Goal: Task Accomplishment & Management: Manage account settings

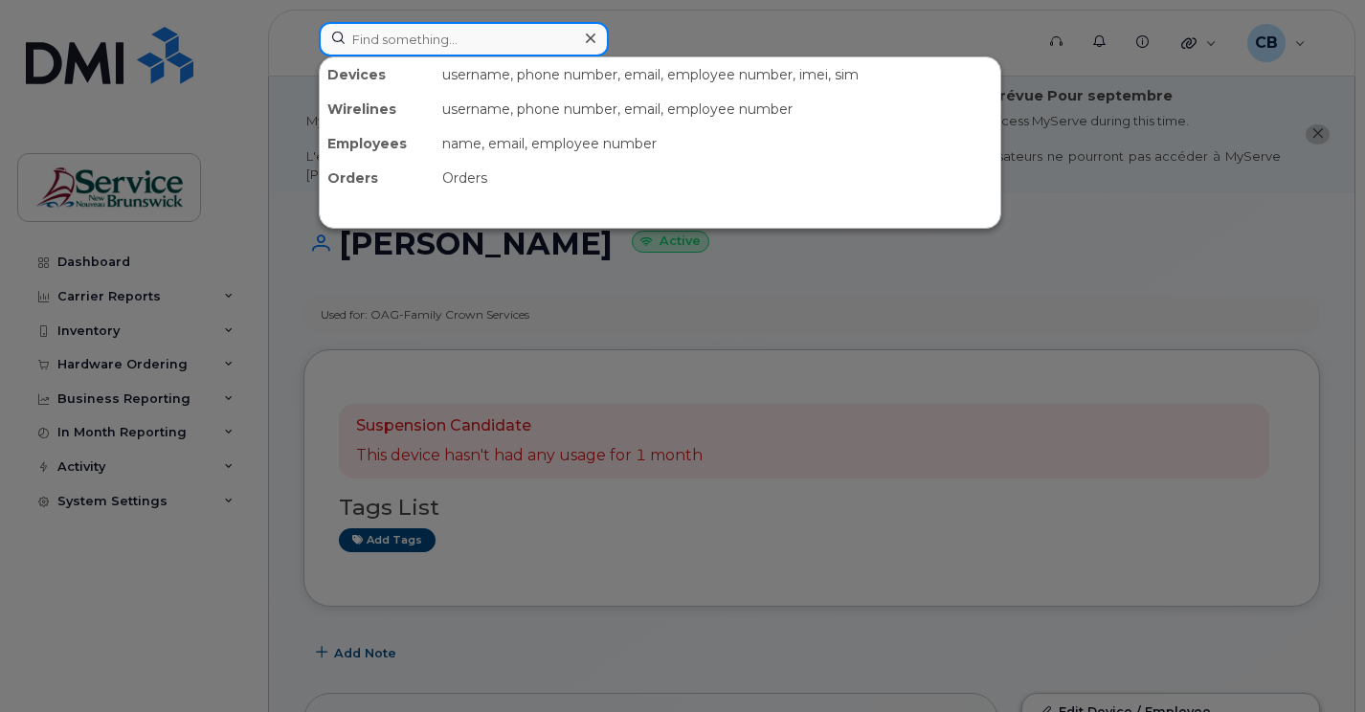
drag, startPoint x: 0, startPoint y: 0, endPoint x: 447, endPoint y: 54, distance: 450.3
click at [447, 54] on input at bounding box center [464, 39] width 290 height 34
paste input "5068503365"
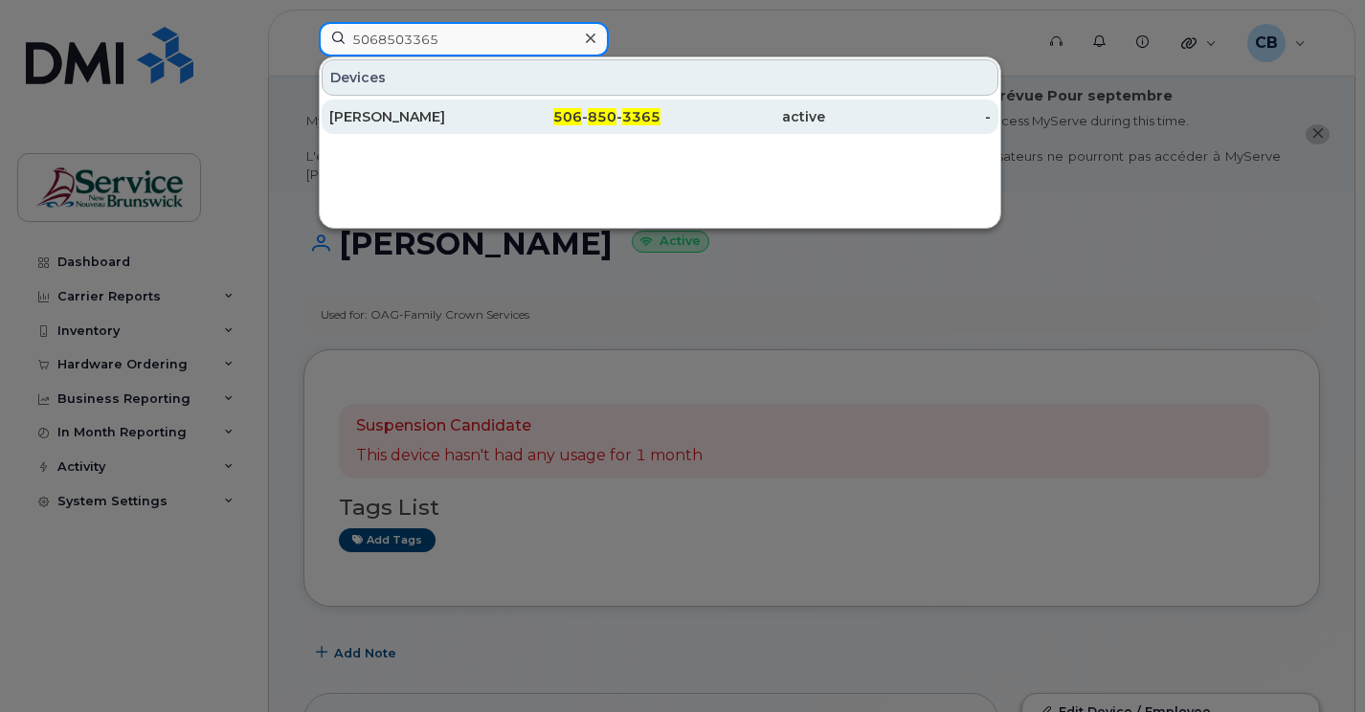
type input "5068503365"
click at [401, 122] on div "[PERSON_NAME]" at bounding box center [412, 116] width 166 height 19
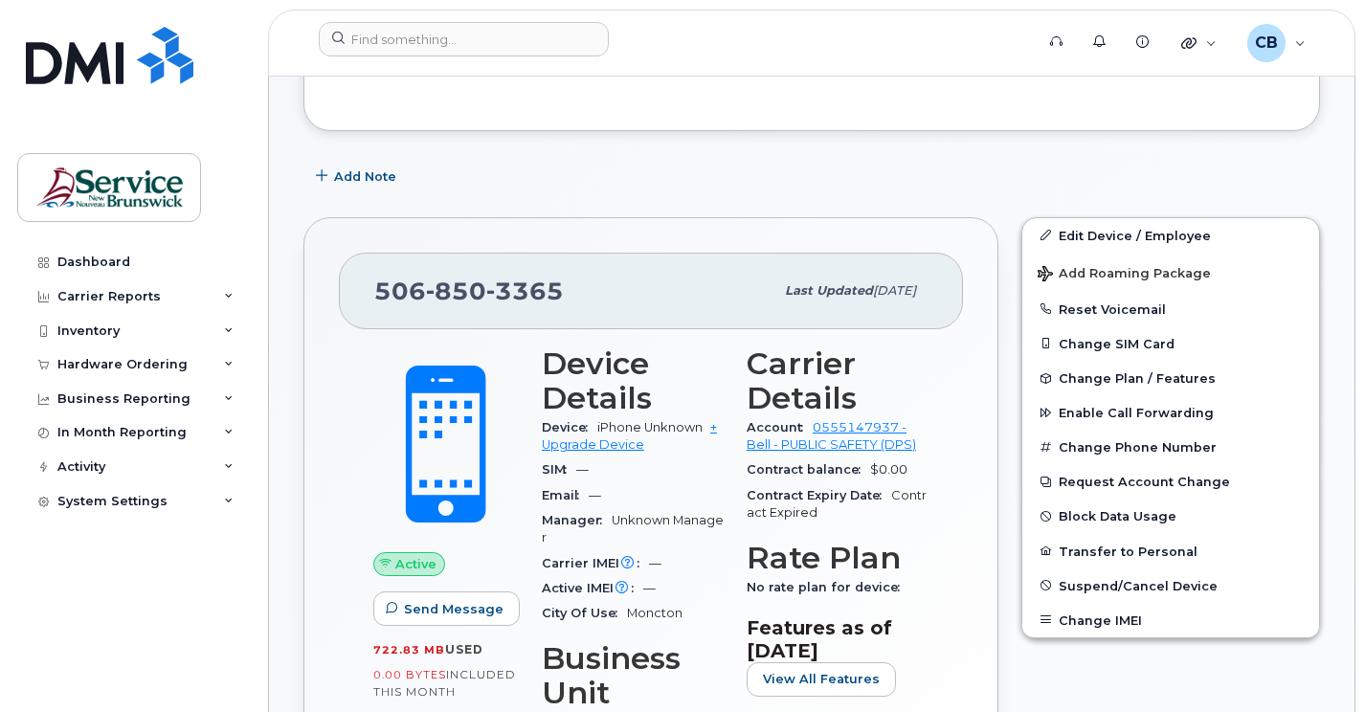
scroll to position [383, 0]
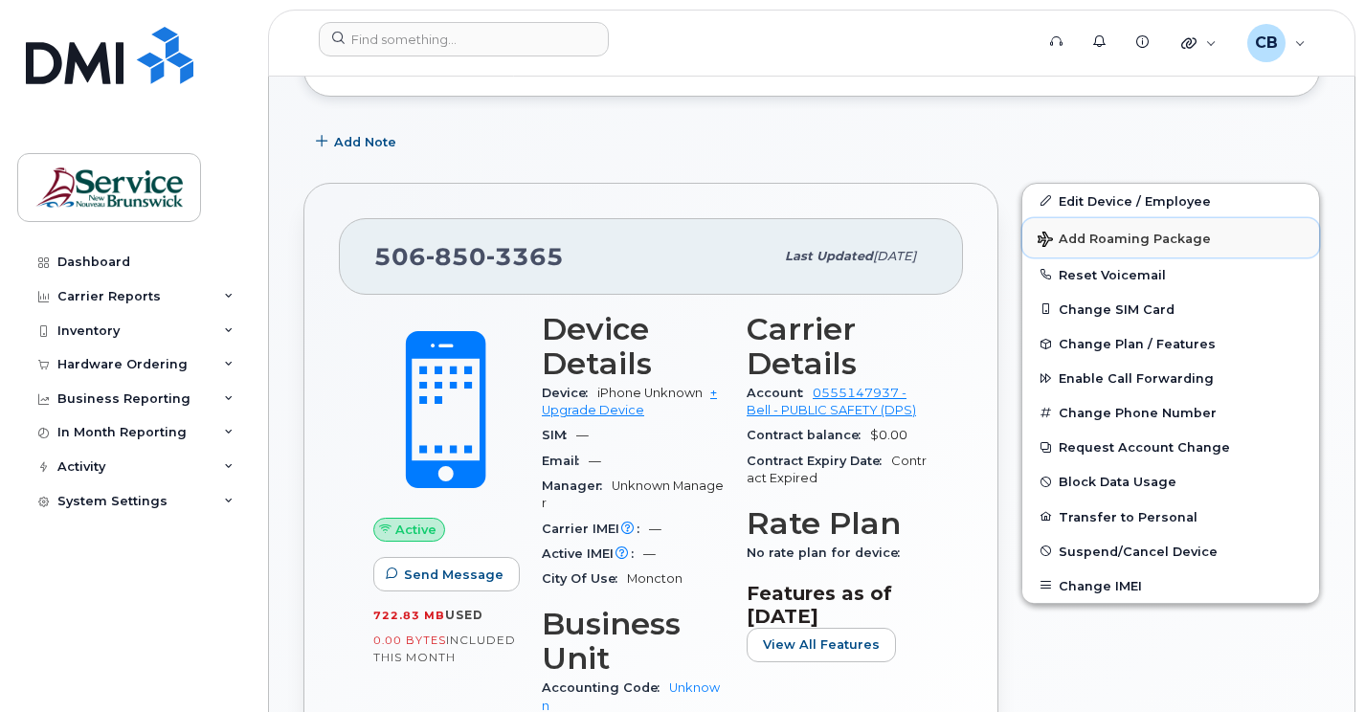
click at [1098, 238] on span "Add Roaming Package" at bounding box center [1124, 241] width 173 height 18
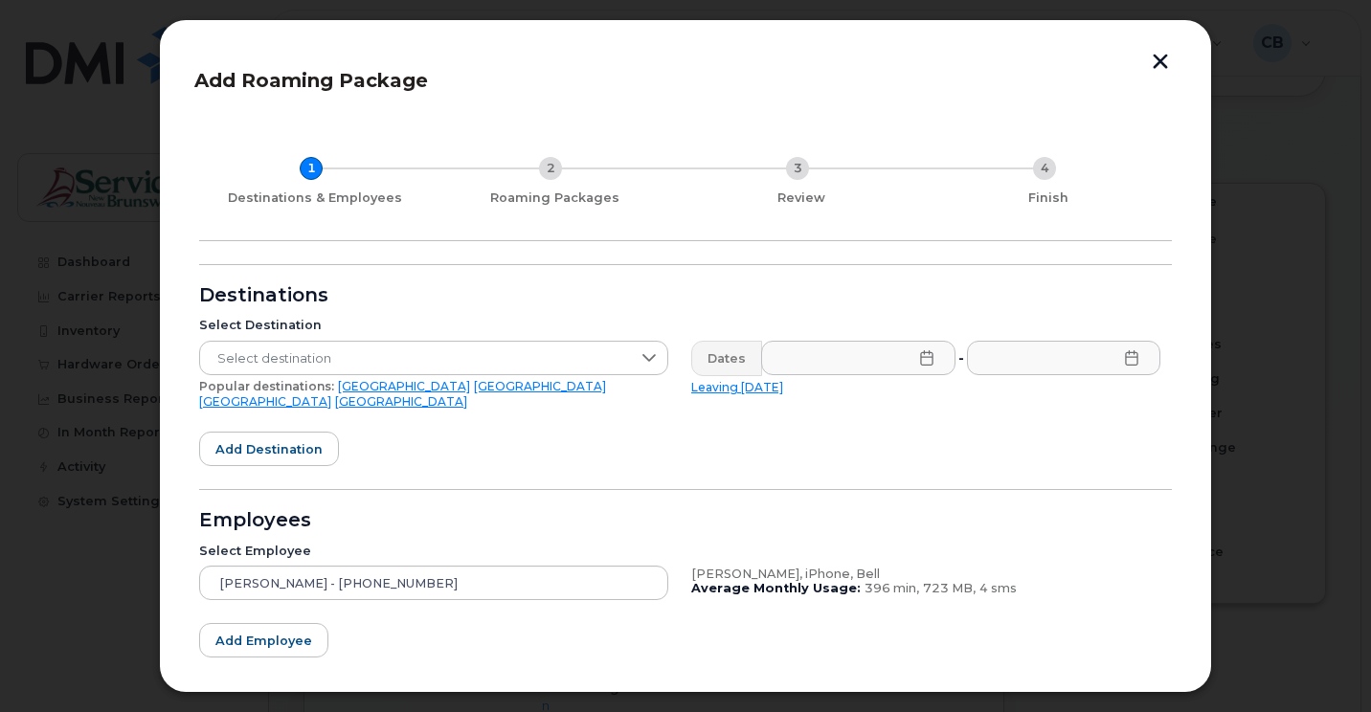
click at [1161, 67] on button "button" at bounding box center [1160, 64] width 29 height 20
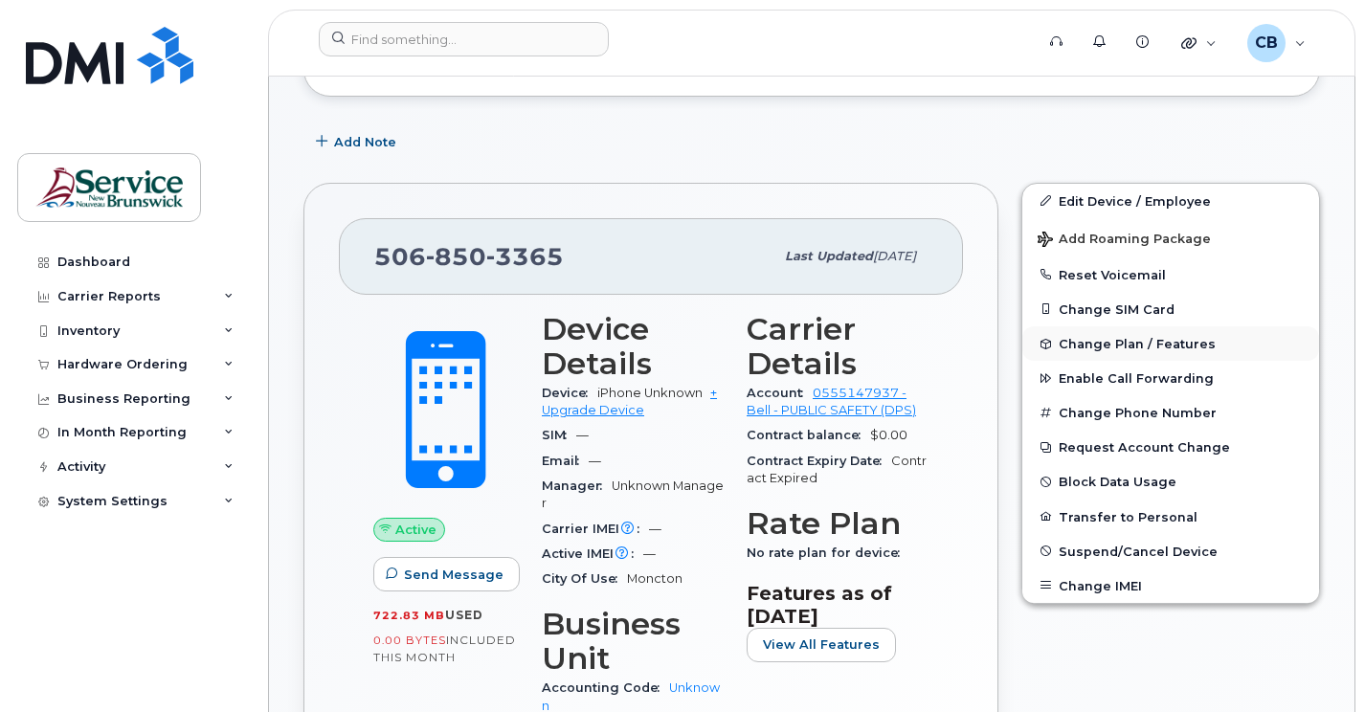
click at [1136, 341] on span "Change Plan / Features" at bounding box center [1137, 344] width 157 height 14
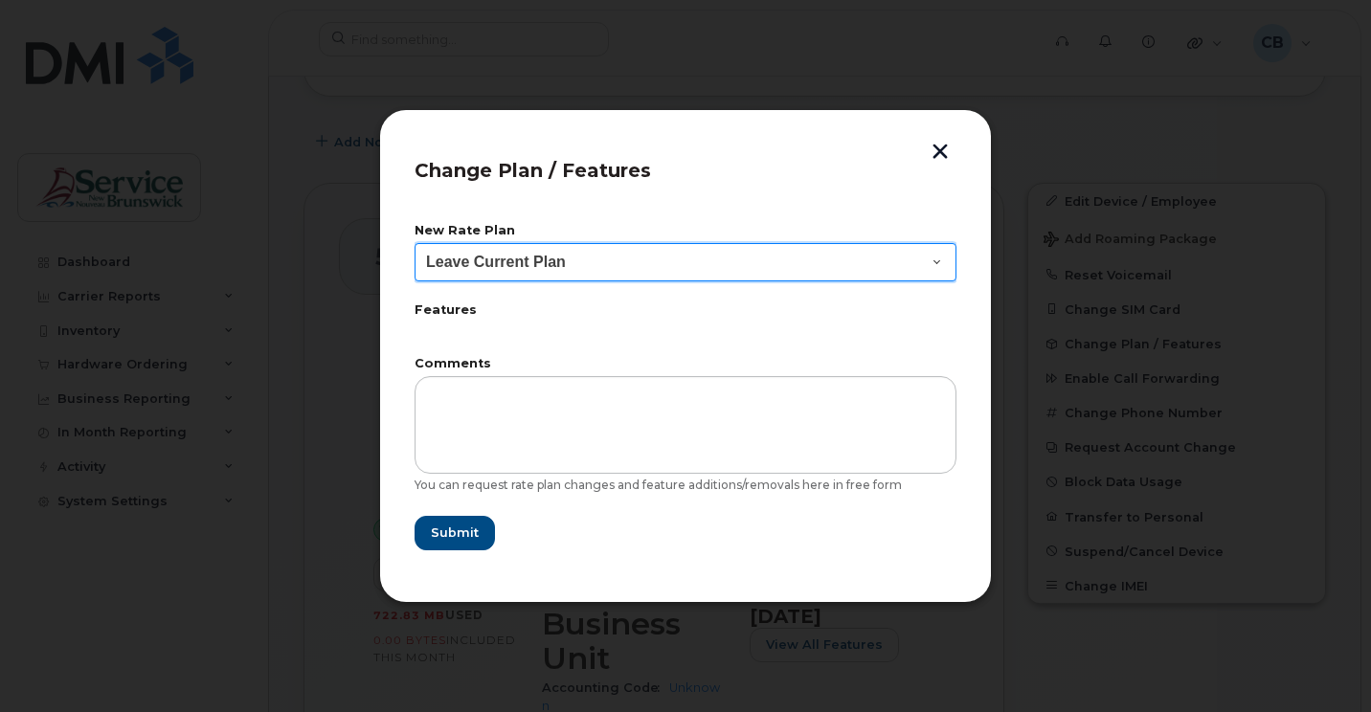
click at [936, 263] on select "Leave Current Plan Corporate Voice GNB BYOD Smartphone Flex 30D" at bounding box center [686, 262] width 542 height 38
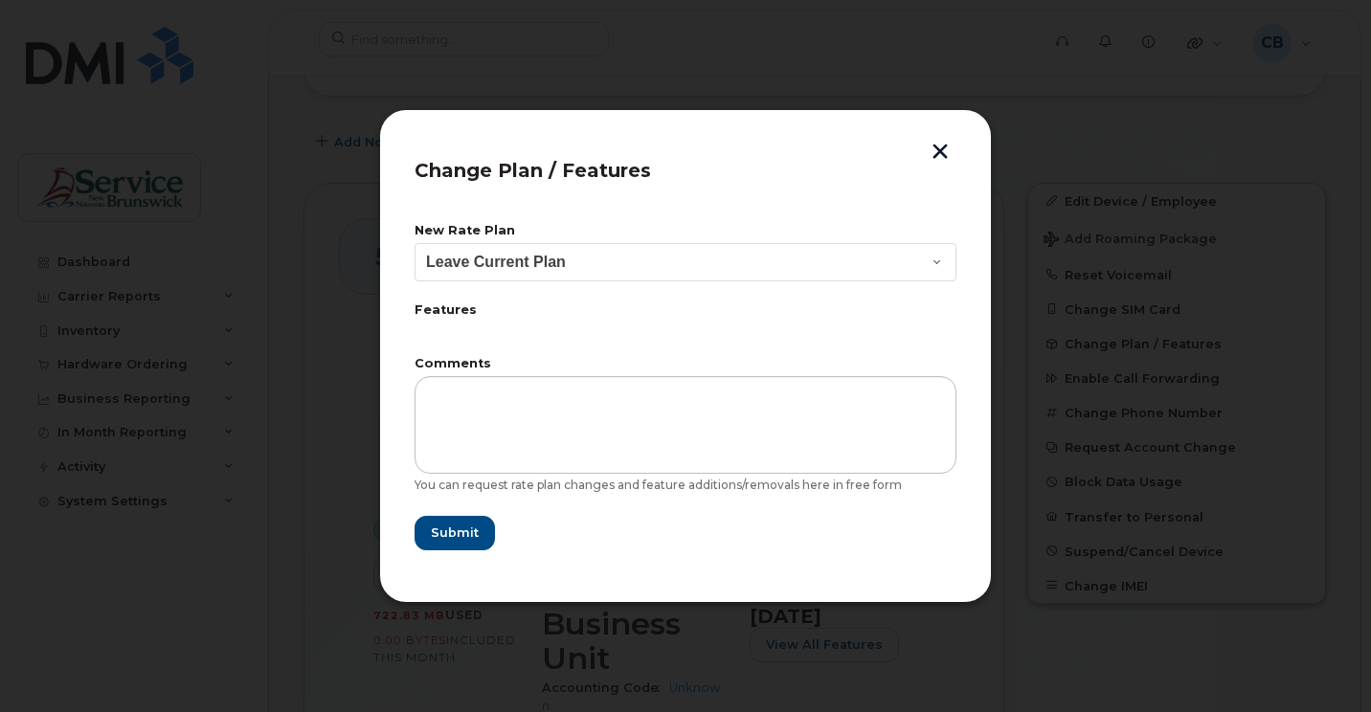
click at [932, 151] on button "button" at bounding box center [940, 154] width 29 height 20
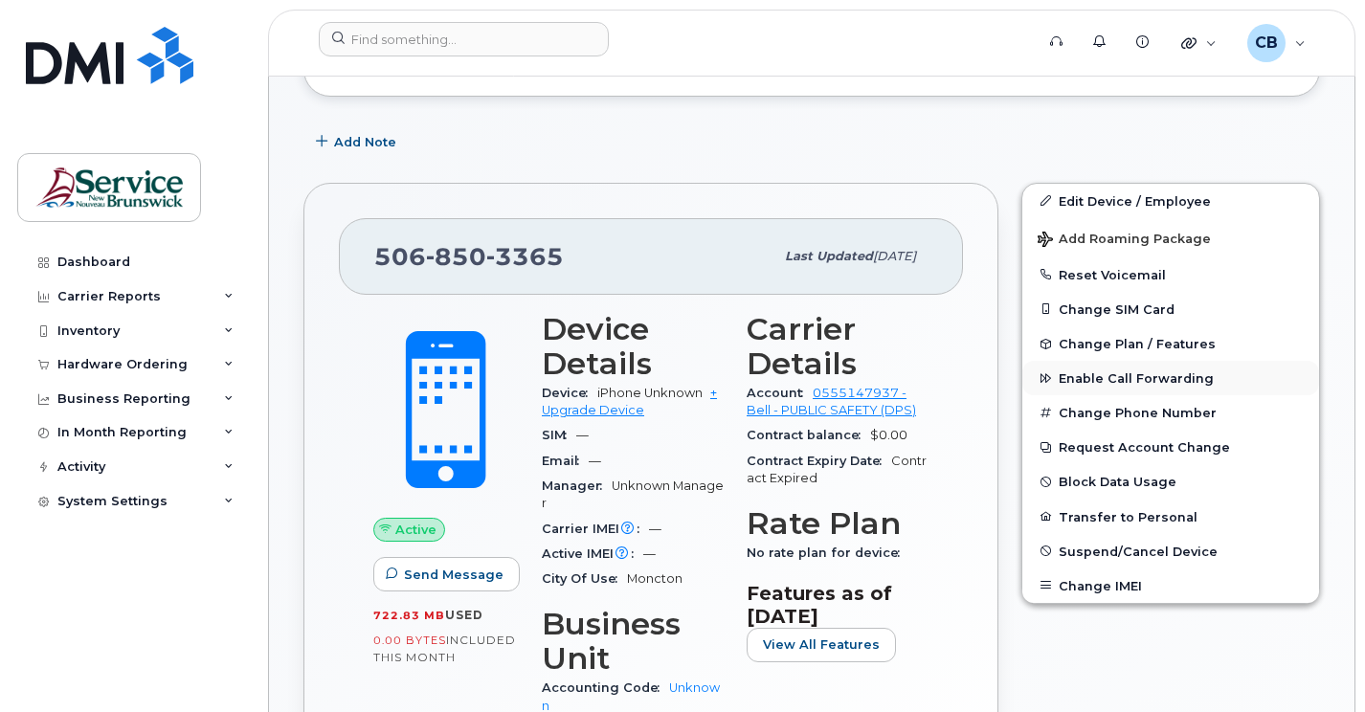
click at [1128, 378] on span "Enable Call Forwarding" at bounding box center [1136, 378] width 155 height 14
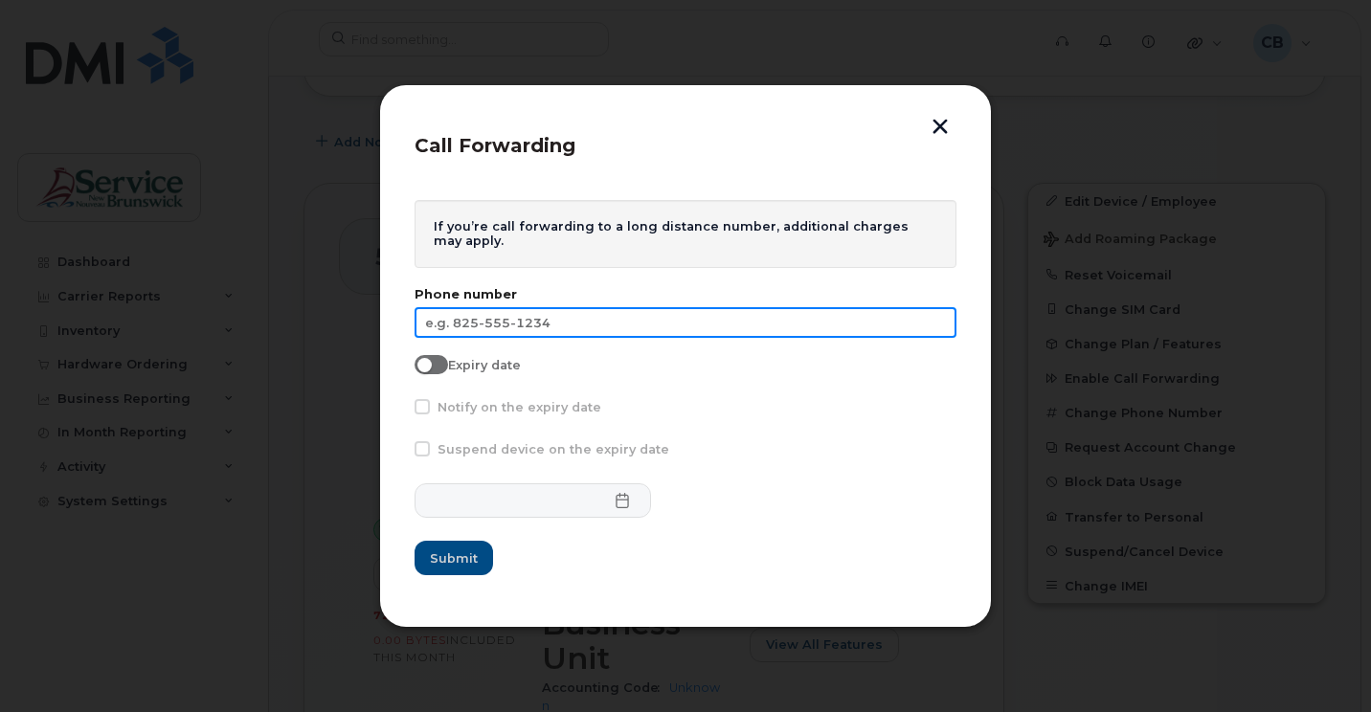
click at [527, 323] on input "text" at bounding box center [686, 322] width 542 height 31
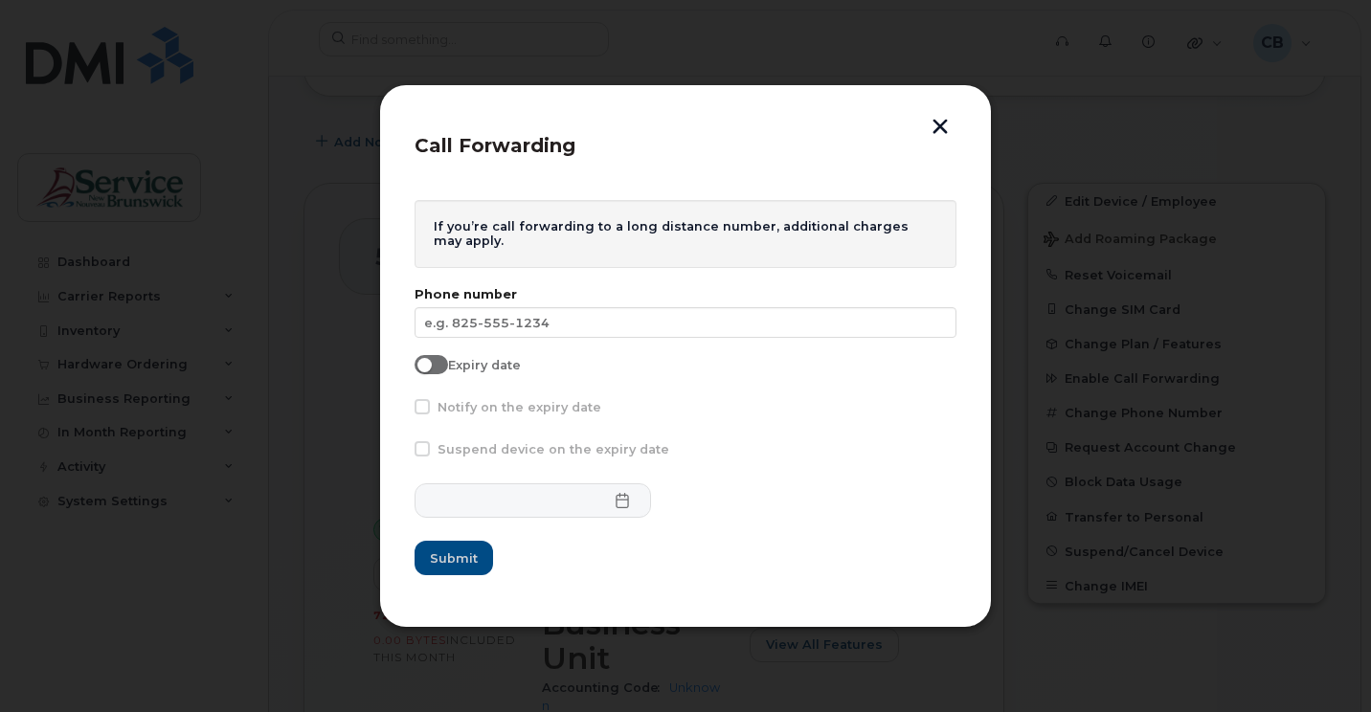
click at [936, 132] on button "button" at bounding box center [940, 129] width 29 height 20
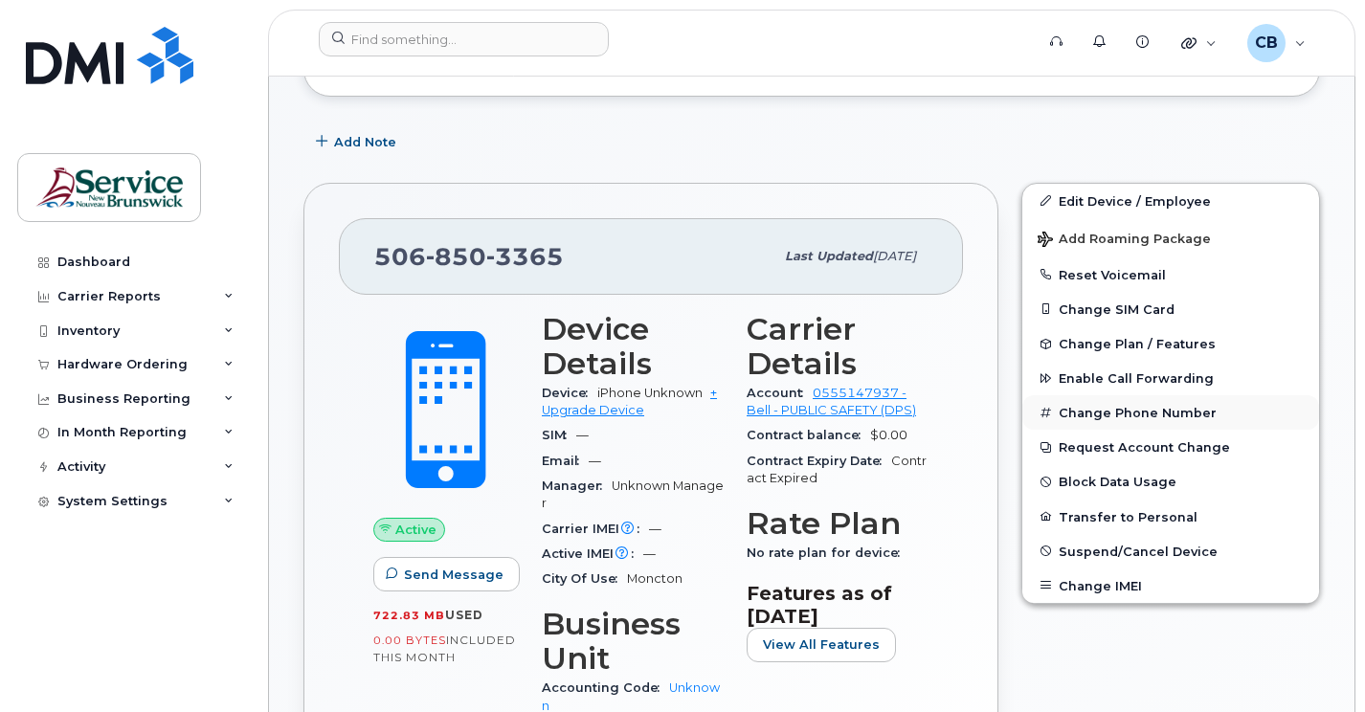
click at [1090, 415] on button "Change Phone Number" at bounding box center [1170, 412] width 297 height 34
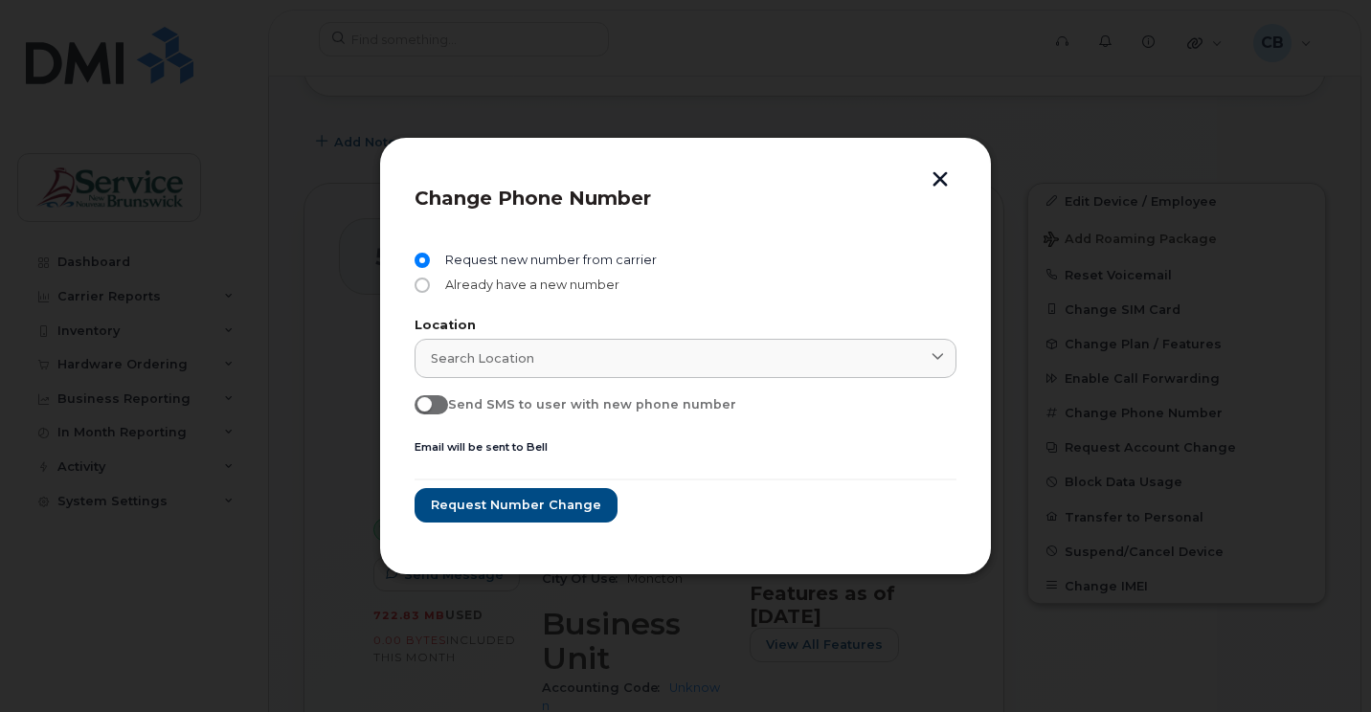
click at [427, 290] on input "Already have a new number" at bounding box center [422, 285] width 15 height 15
radio input "true"
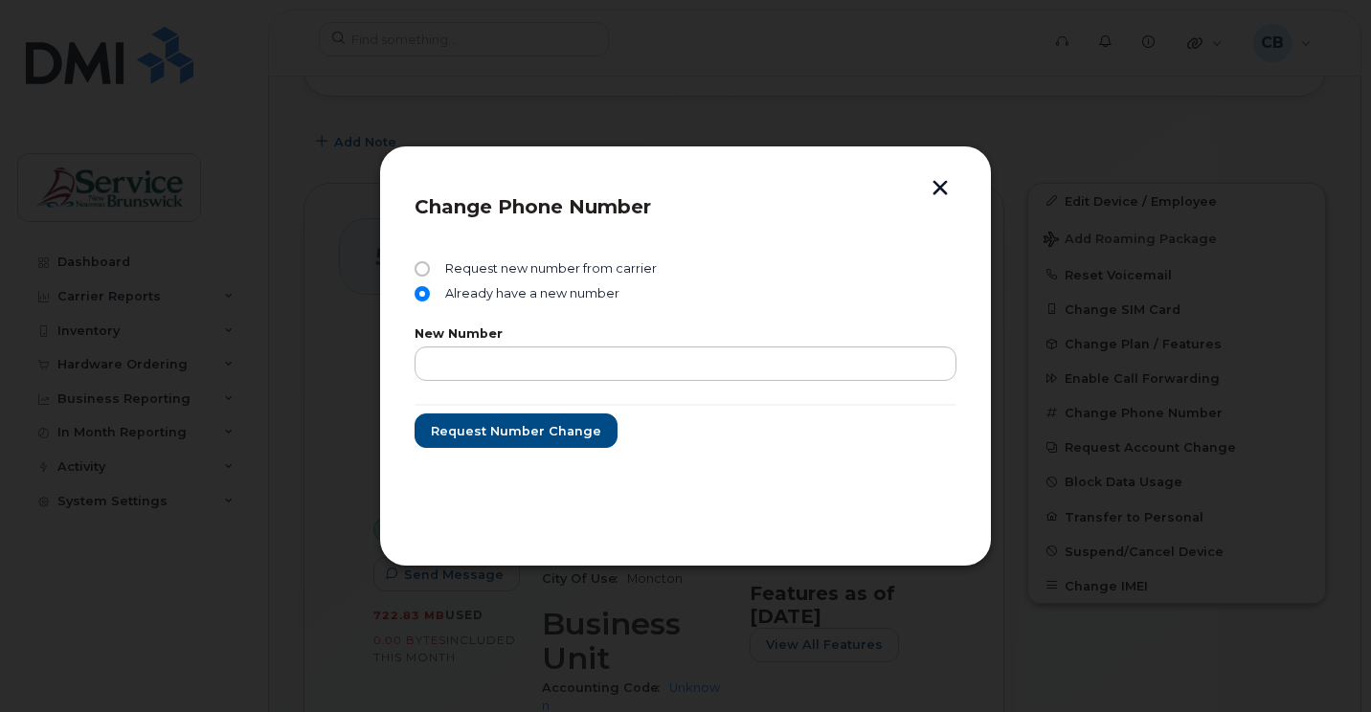
click at [935, 189] on button "button" at bounding box center [940, 190] width 29 height 20
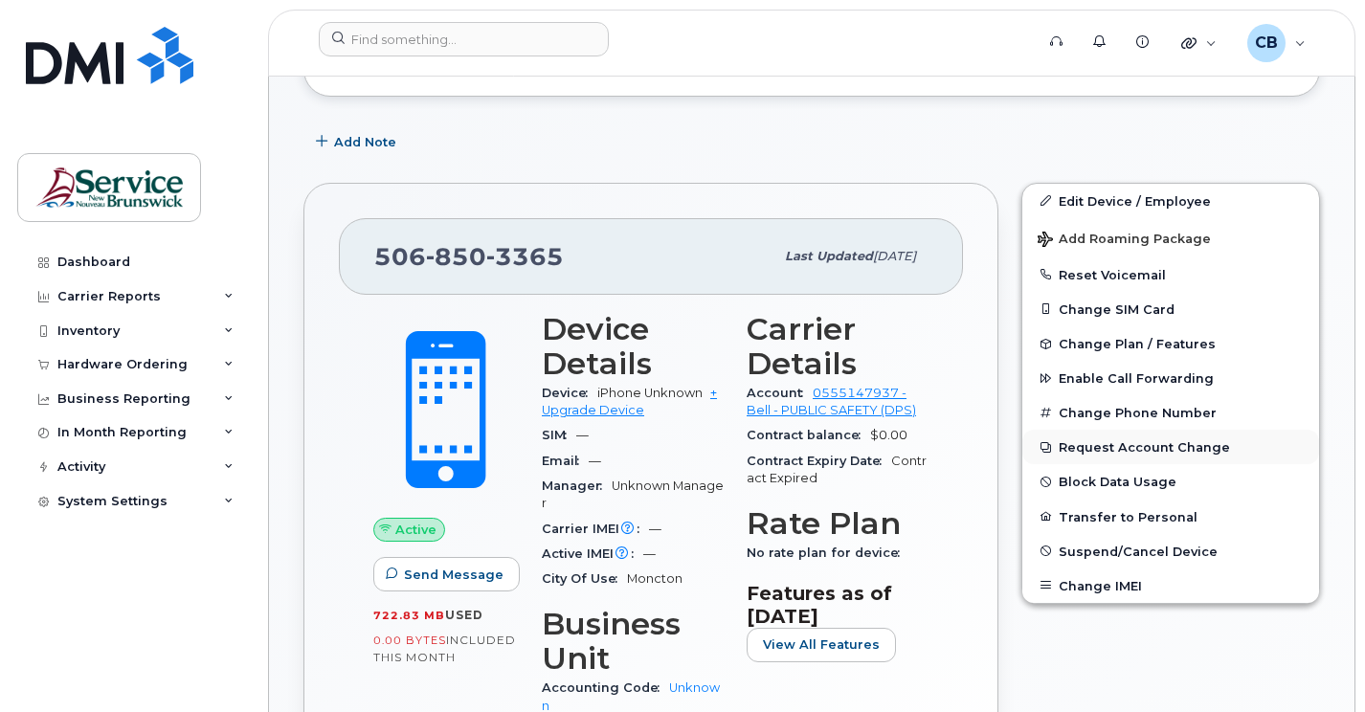
click at [1074, 446] on button "Request Account Change" at bounding box center [1170, 447] width 297 height 34
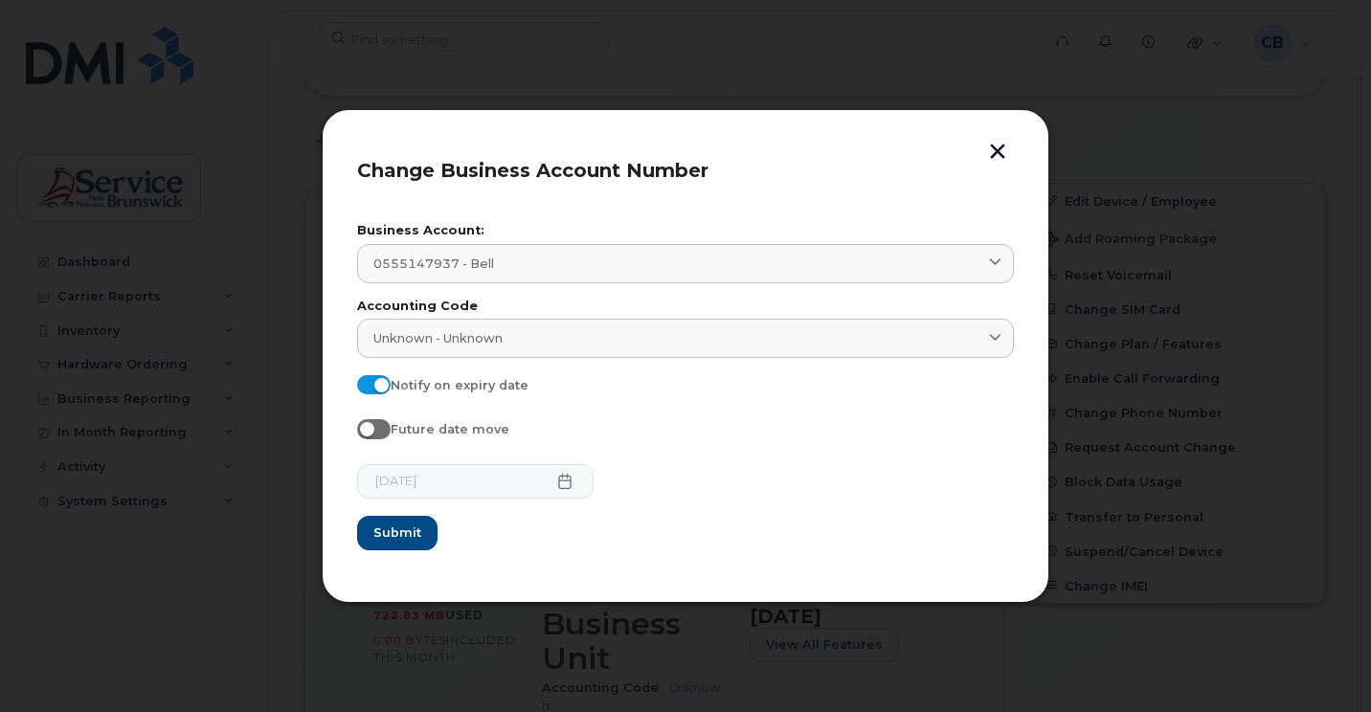
click at [997, 155] on button "button" at bounding box center [997, 154] width 29 height 20
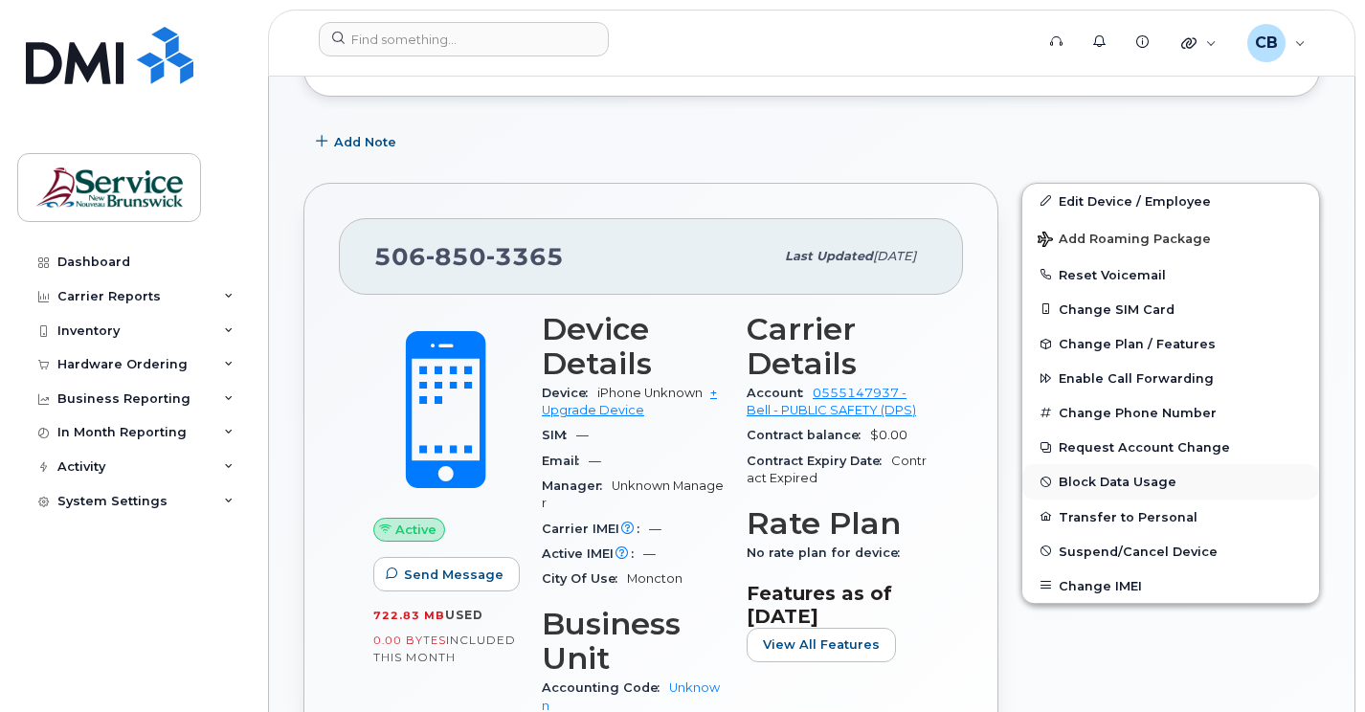
click at [1083, 484] on button "Block Data Usage" at bounding box center [1170, 481] width 297 height 34
select select
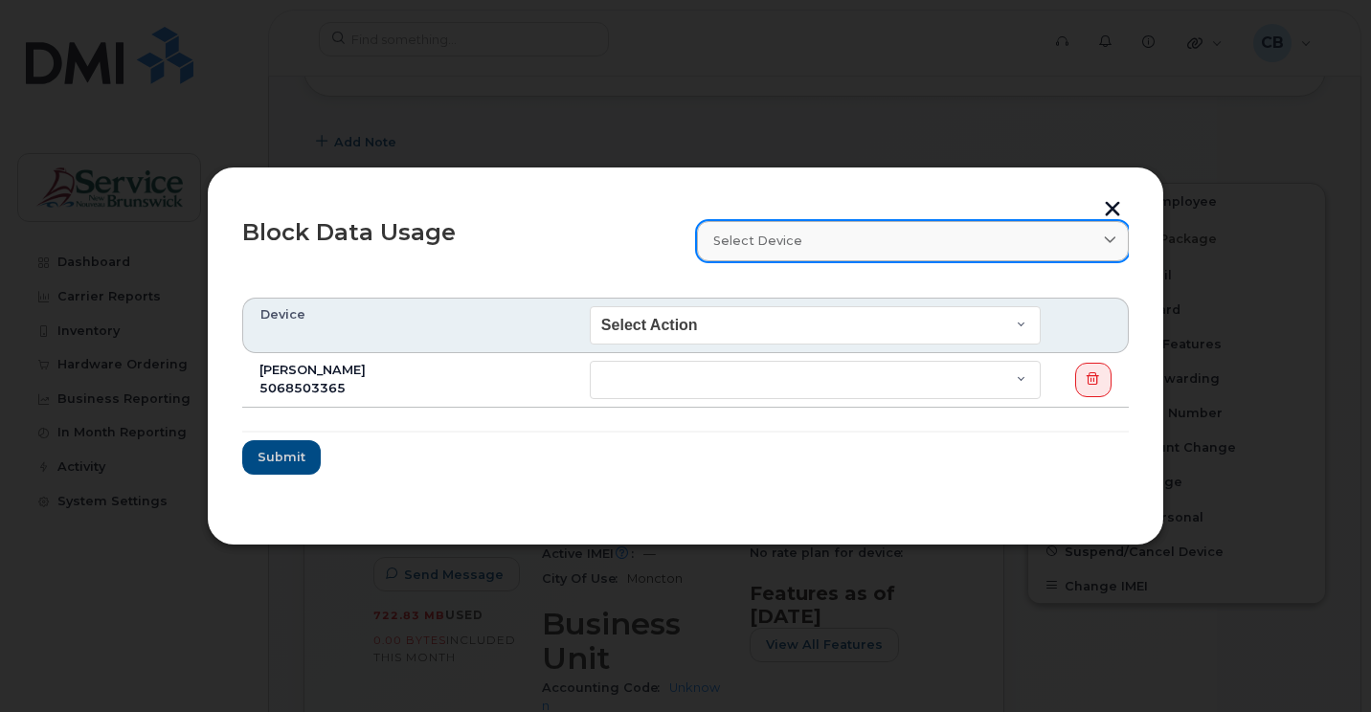
click at [1111, 236] on icon at bounding box center [1110, 242] width 12 height 12
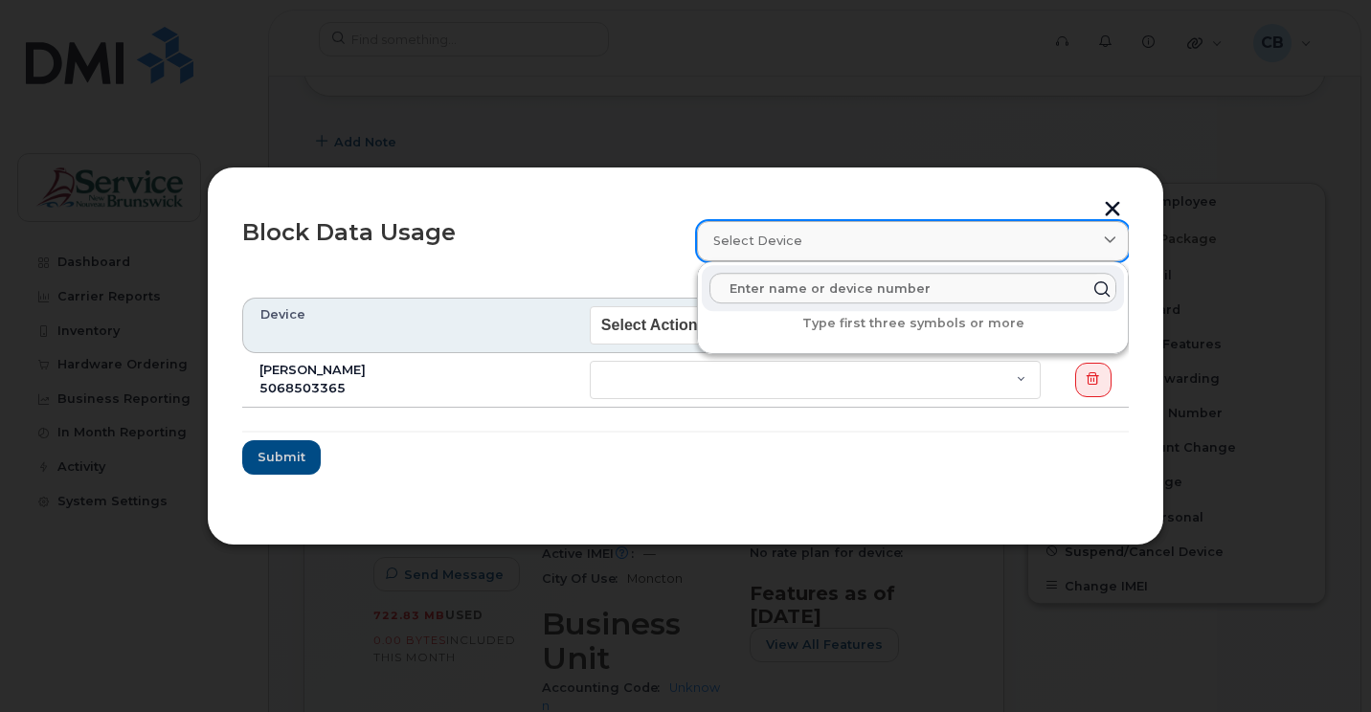
click at [1111, 236] on icon at bounding box center [1110, 242] width 12 height 12
click at [635, 230] on div "Block Data Usage" at bounding box center [458, 241] width 455 height 62
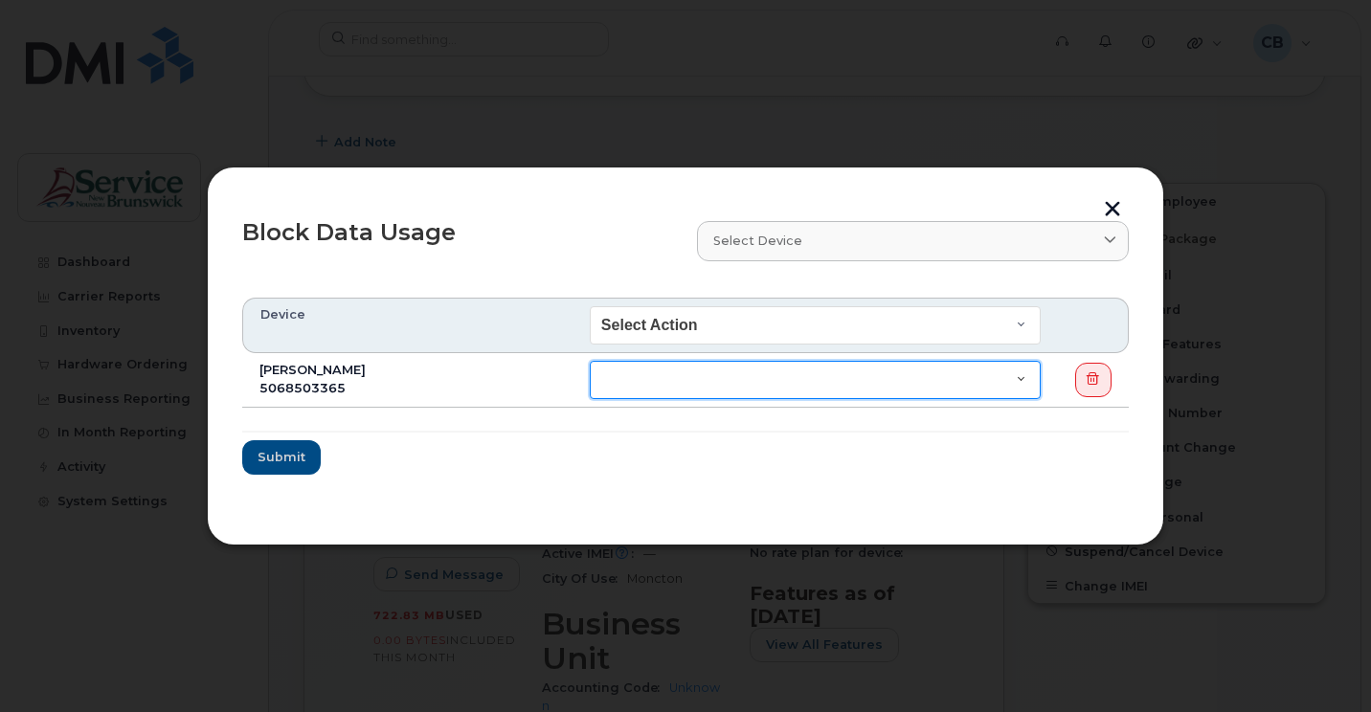
click at [1022, 379] on select "End of Bill Cycle Indefinitely" at bounding box center [815, 380] width 451 height 38
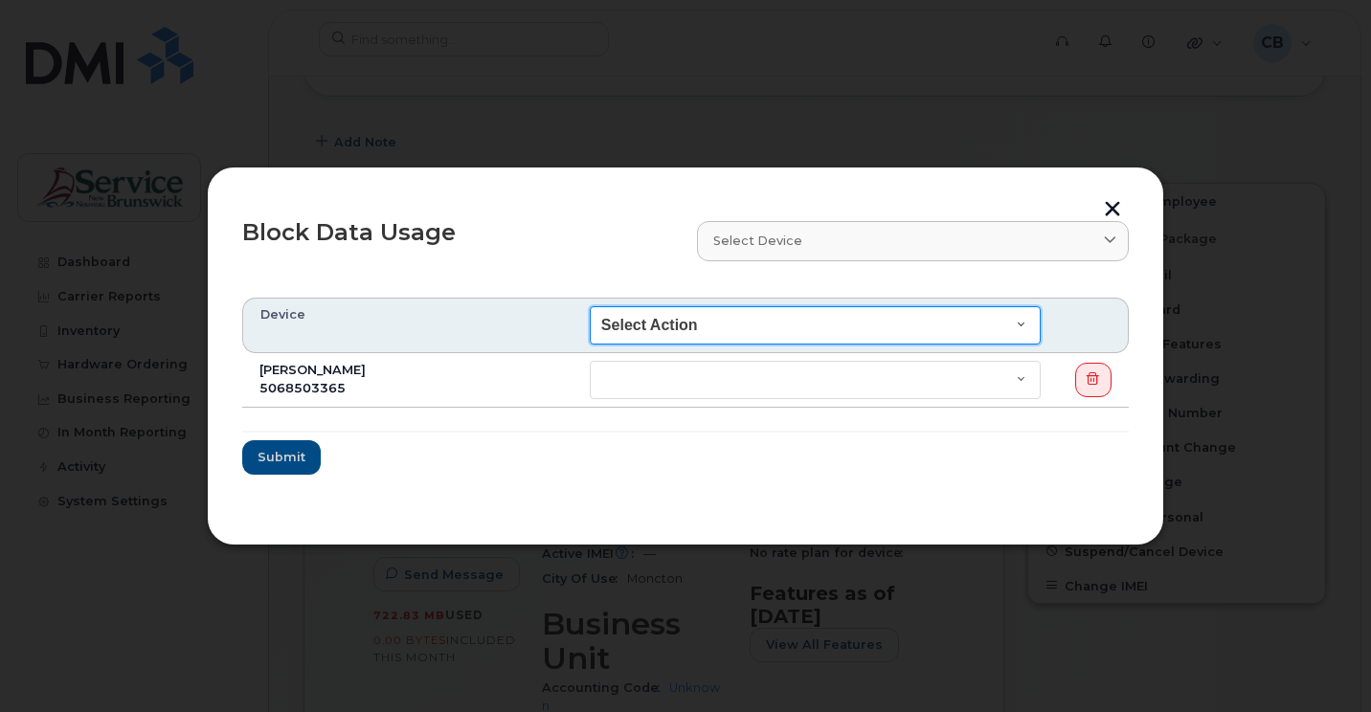
click at [1021, 319] on select "Select Action End of Bill Cycle Indefinitely" at bounding box center [815, 325] width 451 height 38
click at [1106, 312] on th at bounding box center [1093, 326] width 71 height 56
click at [1024, 326] on select "Select Action End of Bill Cycle Indefinitely" at bounding box center [815, 325] width 451 height 38
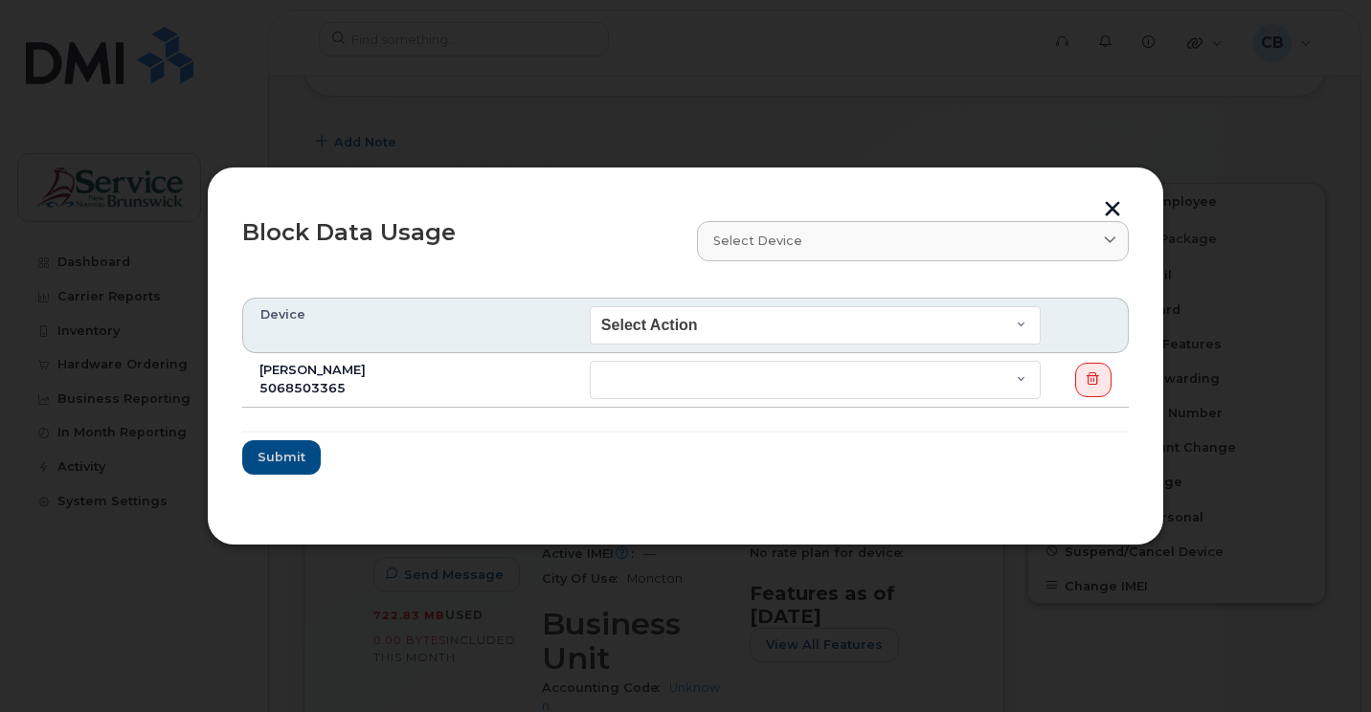
click at [1129, 303] on div "Block Data Usage Select device Type first three symbols or more Device Select A…" at bounding box center [685, 356] width 957 height 378
click at [1112, 206] on button "button" at bounding box center [1112, 211] width 29 height 20
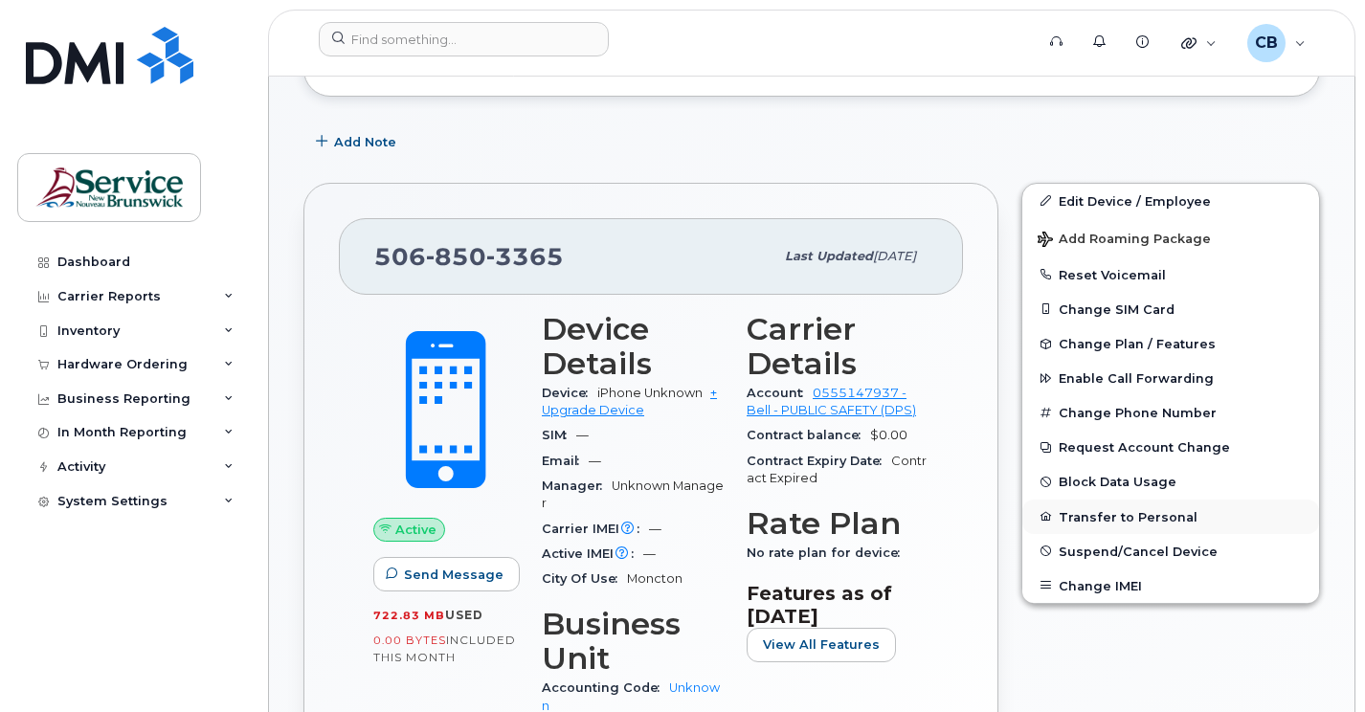
click at [1113, 516] on button "Transfer to Personal" at bounding box center [1170, 517] width 297 height 34
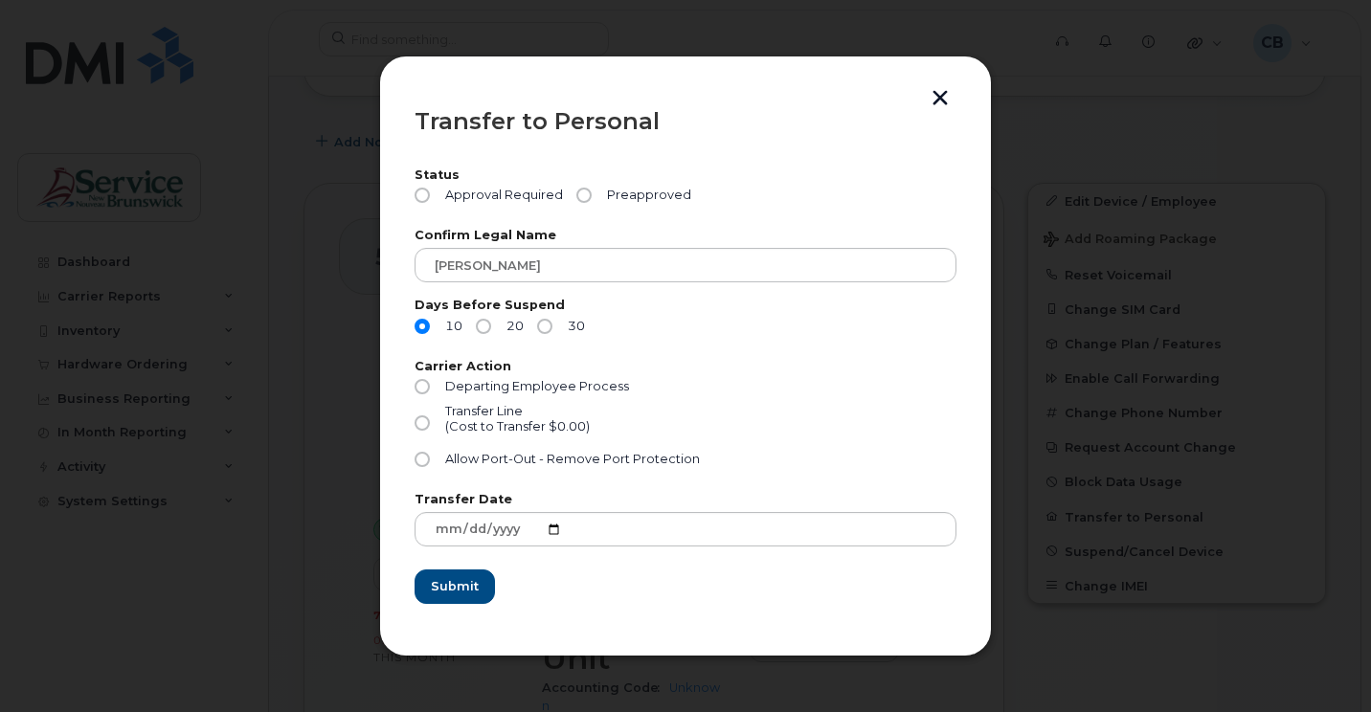
click at [949, 95] on button "button" at bounding box center [940, 100] width 29 height 20
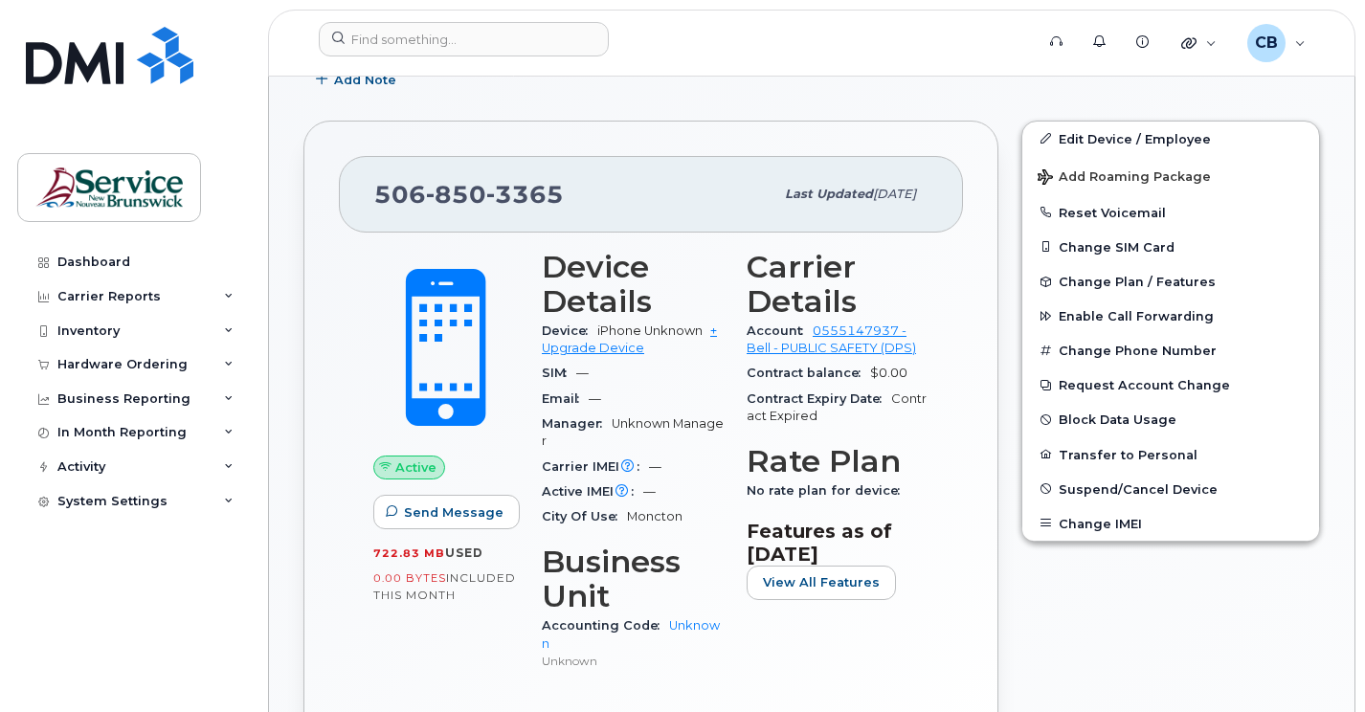
scroll to position [479, 0]
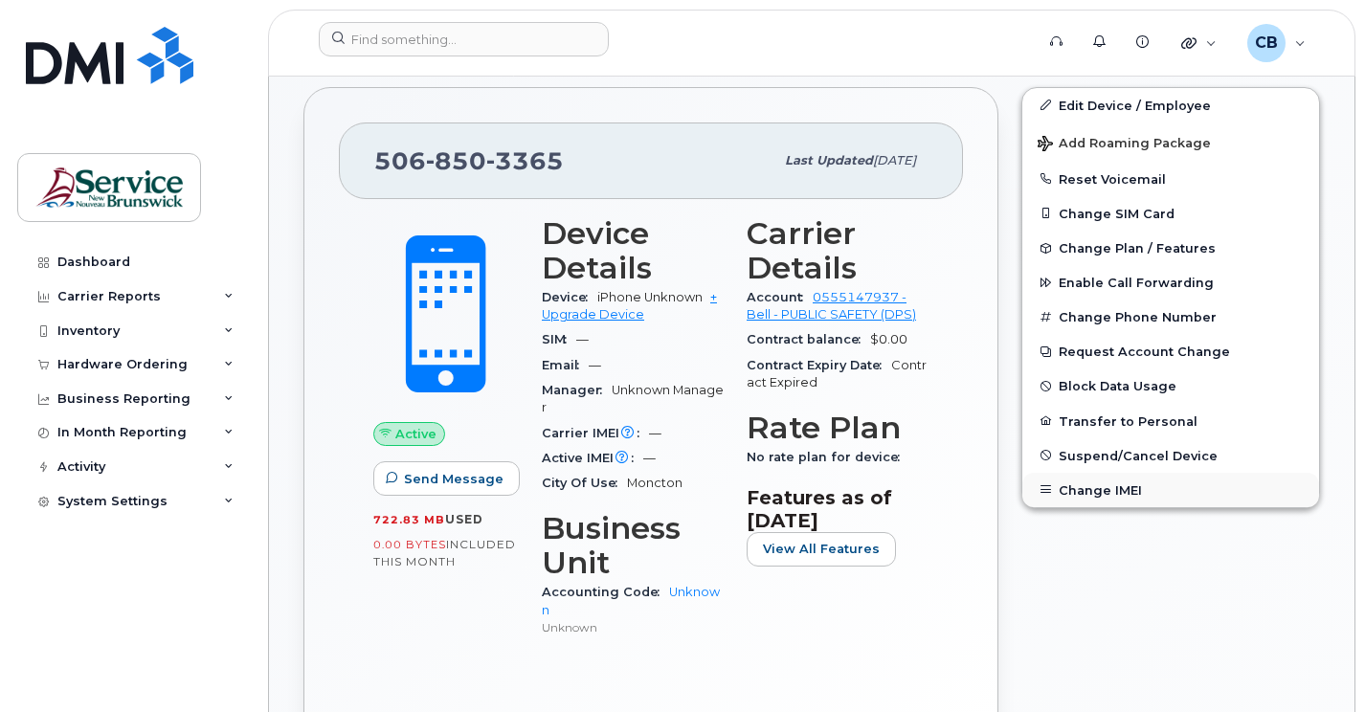
click at [1098, 494] on button "Change IMEI" at bounding box center [1170, 490] width 297 height 34
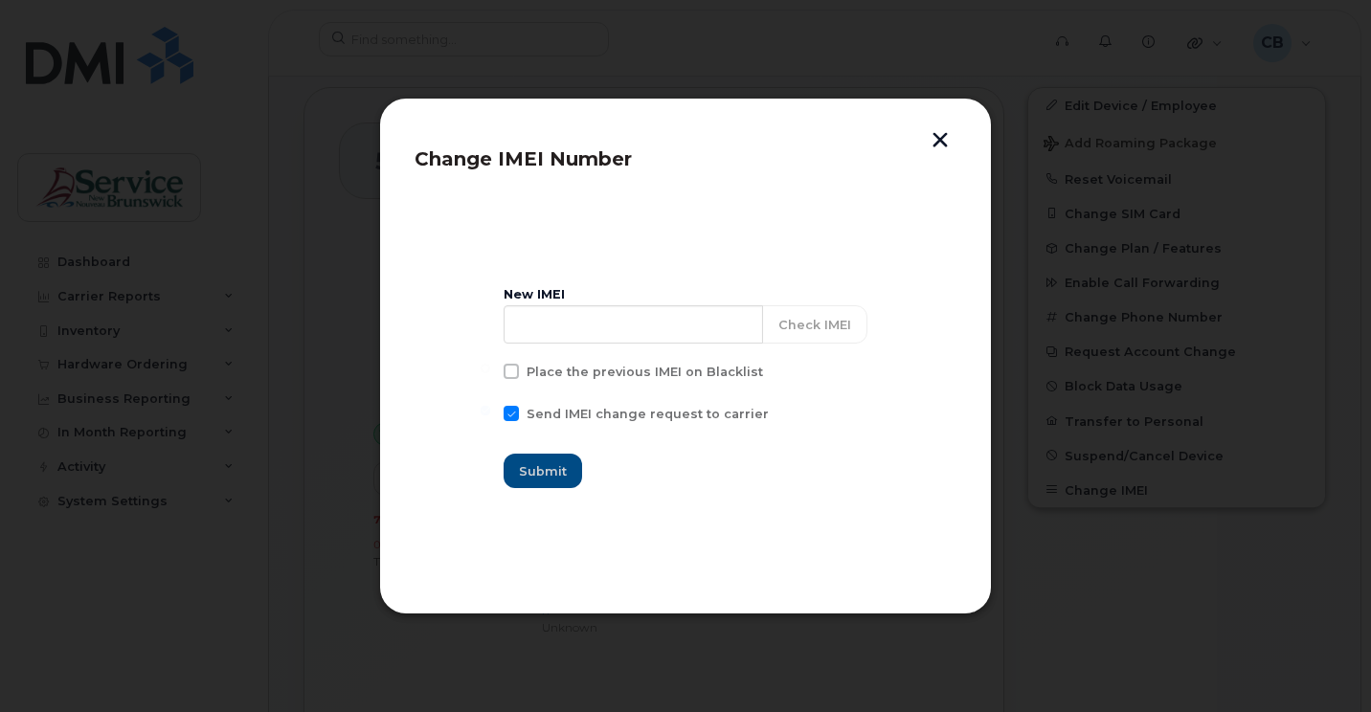
click at [935, 136] on button "button" at bounding box center [940, 142] width 29 height 20
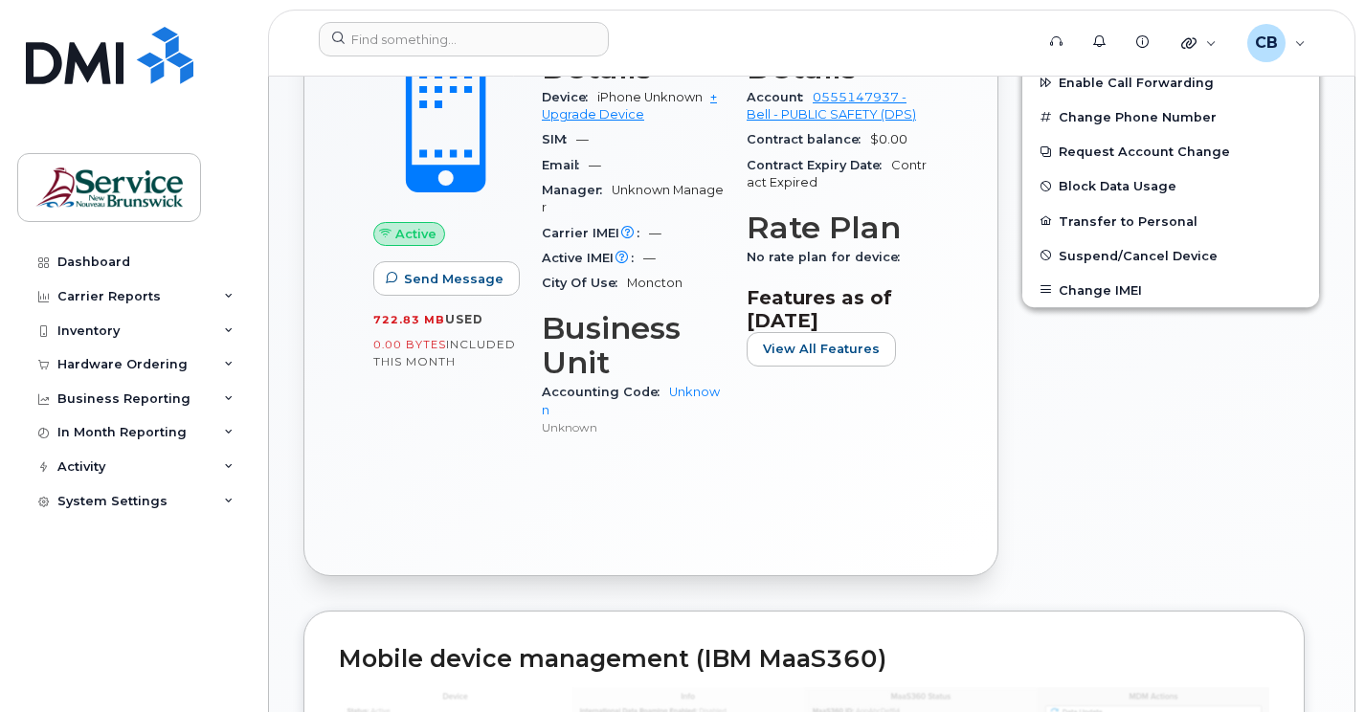
scroll to position [383, 0]
